Goal: Task Accomplishment & Management: Manage account settings

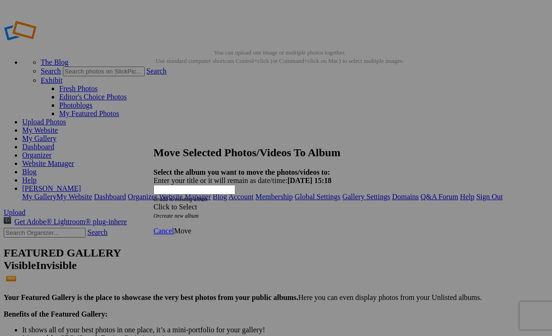
click at [322, 203] on div "Click to Select" at bounding box center [275, 207] width 245 height 8
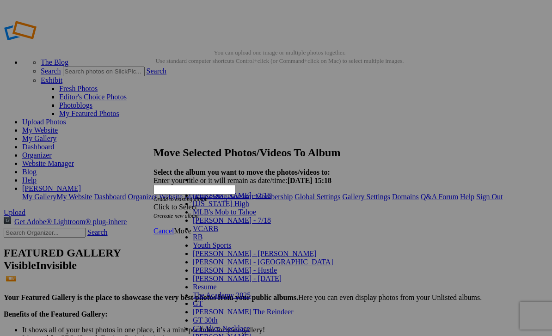
scroll to position [448, 0]
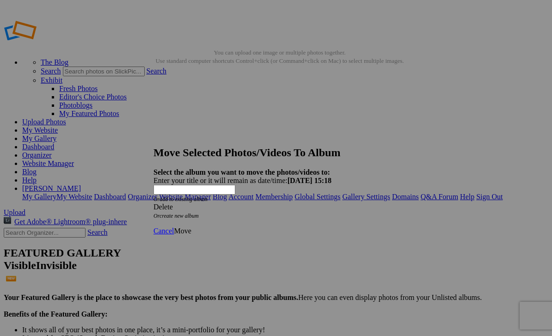
click at [191, 227] on span "Move" at bounding box center [182, 231] width 17 height 8
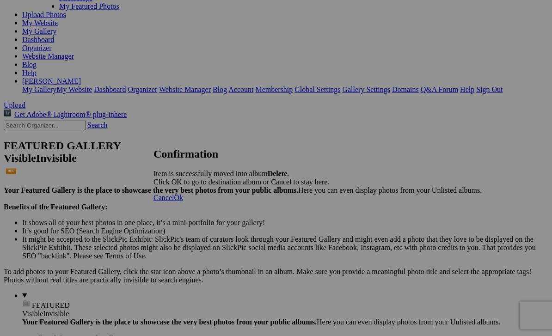
scroll to position [118, 0]
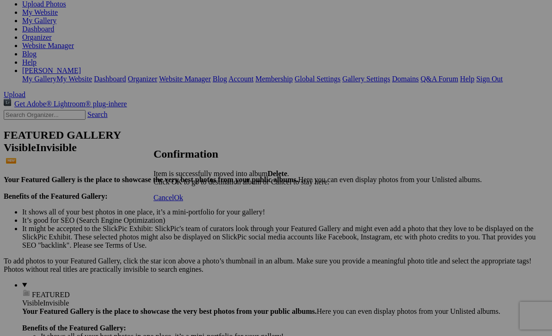
click at [174, 202] on span "Cancel" at bounding box center [163, 198] width 20 height 8
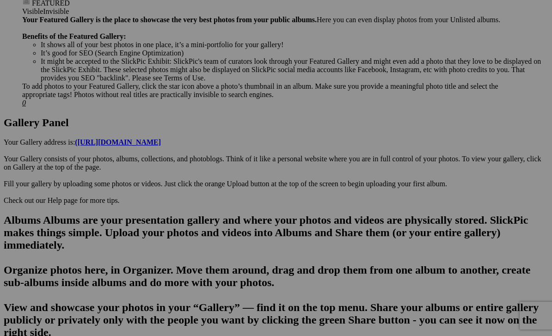
scroll to position [413, 0]
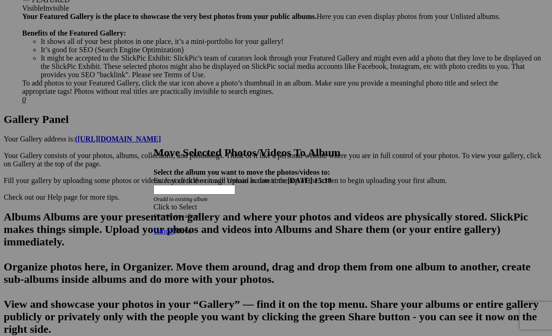
click at [153, 203] on span at bounding box center [153, 207] width 0 height 8
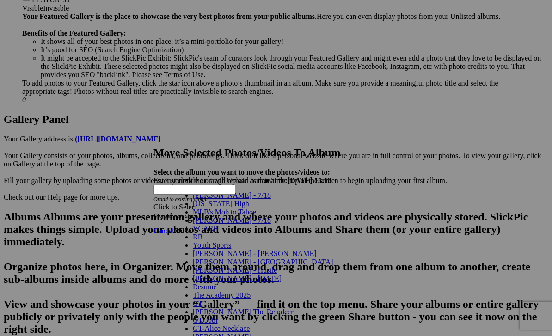
scroll to position [448, 0]
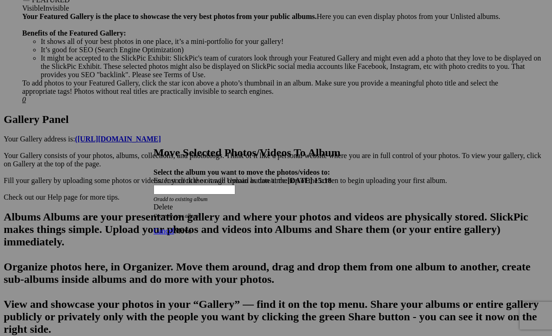
click at [191, 227] on span "Move" at bounding box center [182, 231] width 17 height 8
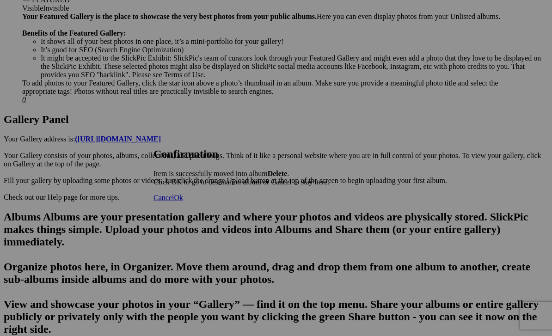
click at [174, 202] on span "Cancel" at bounding box center [163, 198] width 20 height 8
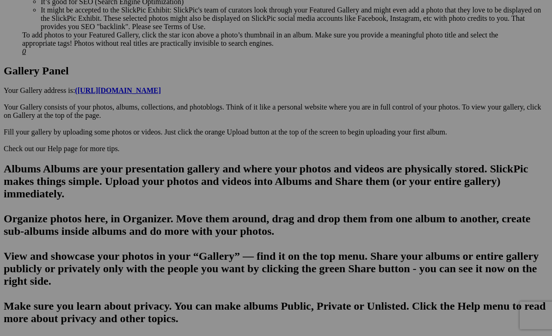
scroll to position [461, 0]
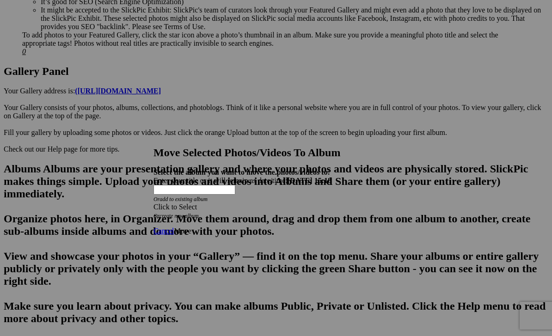
click at [245, 203] on div "Click to Select" at bounding box center [275, 207] width 245 height 8
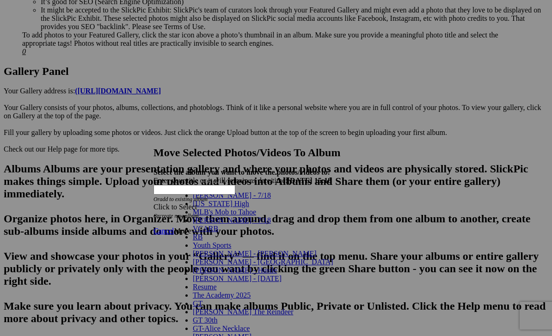
scroll to position [448, 0]
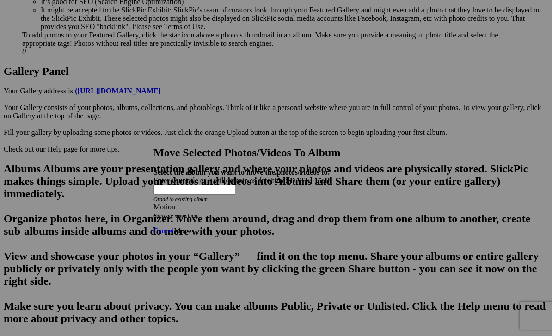
click at [329, 203] on div "Motion" at bounding box center [275, 207] width 245 height 8
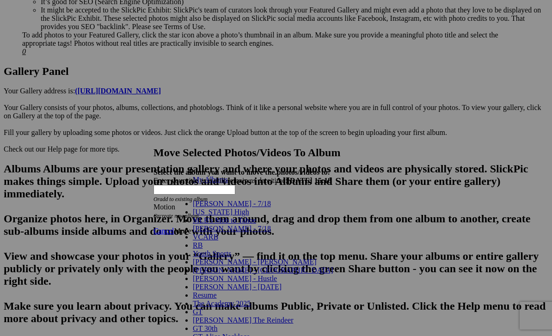
click at [193, 184] on link "My Albums" at bounding box center [210, 180] width 35 height 8
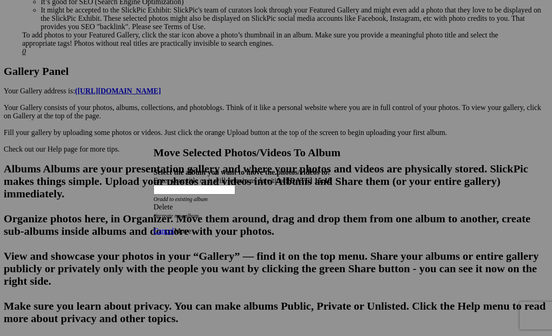
click at [191, 227] on link "Move" at bounding box center [182, 231] width 17 height 8
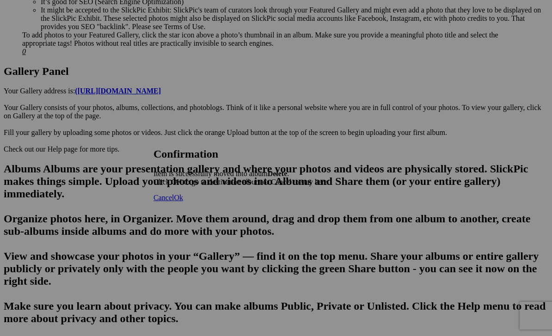
click at [174, 202] on span "Cancel" at bounding box center [163, 198] width 20 height 8
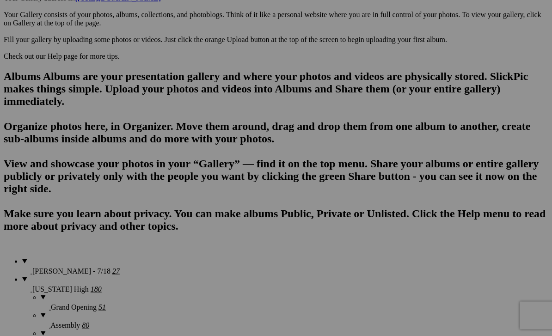
scroll to position [554, 0]
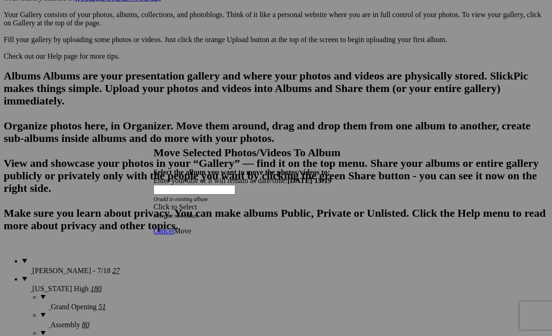
click at [153, 203] on span at bounding box center [153, 207] width 0 height 8
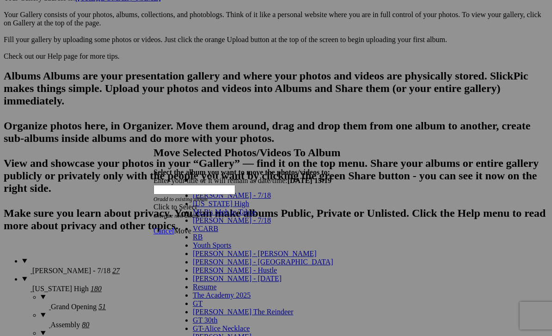
scroll to position [448, 0]
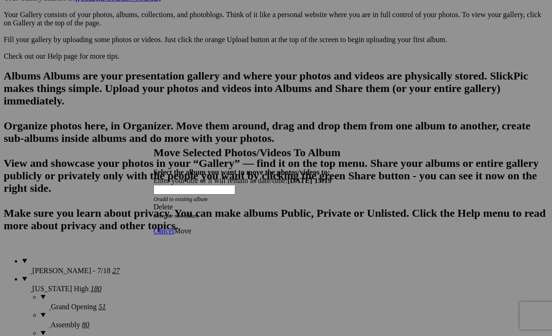
click at [191, 227] on span "Move" at bounding box center [182, 231] width 17 height 8
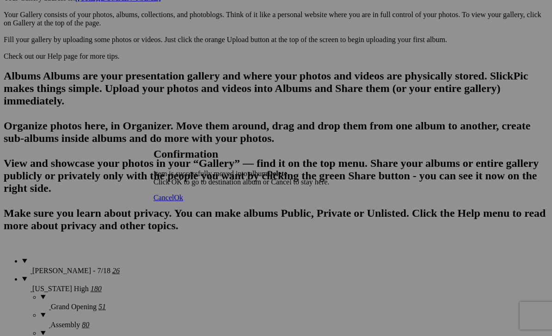
click at [174, 202] on span "Cancel" at bounding box center [163, 198] width 20 height 8
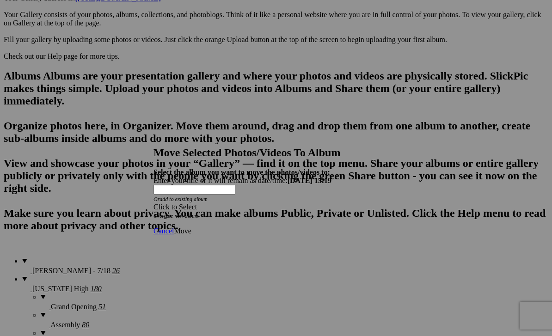
click at [323, 203] on div "Click to Select" at bounding box center [275, 207] width 245 height 8
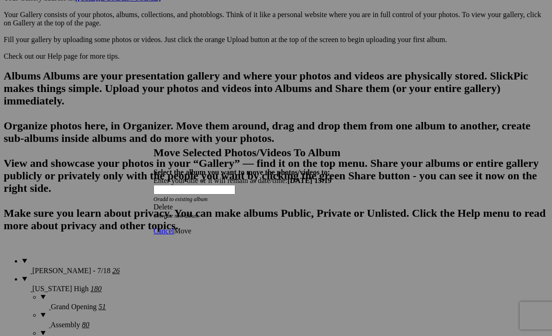
click at [191, 227] on span "Move" at bounding box center [182, 231] width 17 height 8
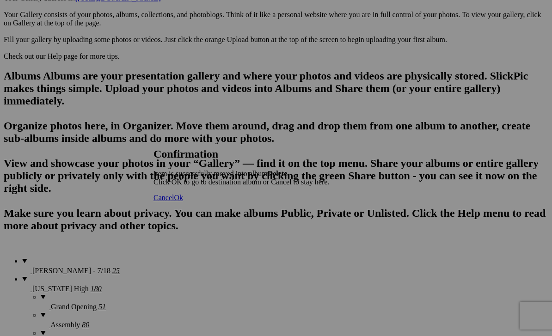
click at [174, 202] on span "Cancel" at bounding box center [163, 198] width 20 height 8
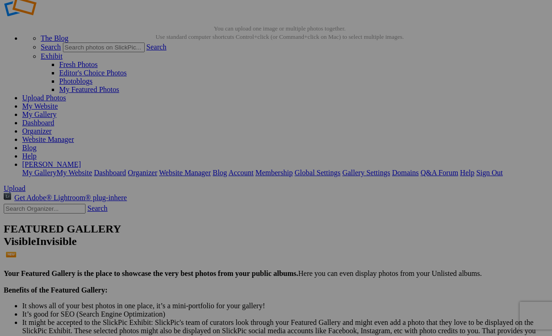
scroll to position [0, 0]
